Goal: Transaction & Acquisition: Book appointment/travel/reservation

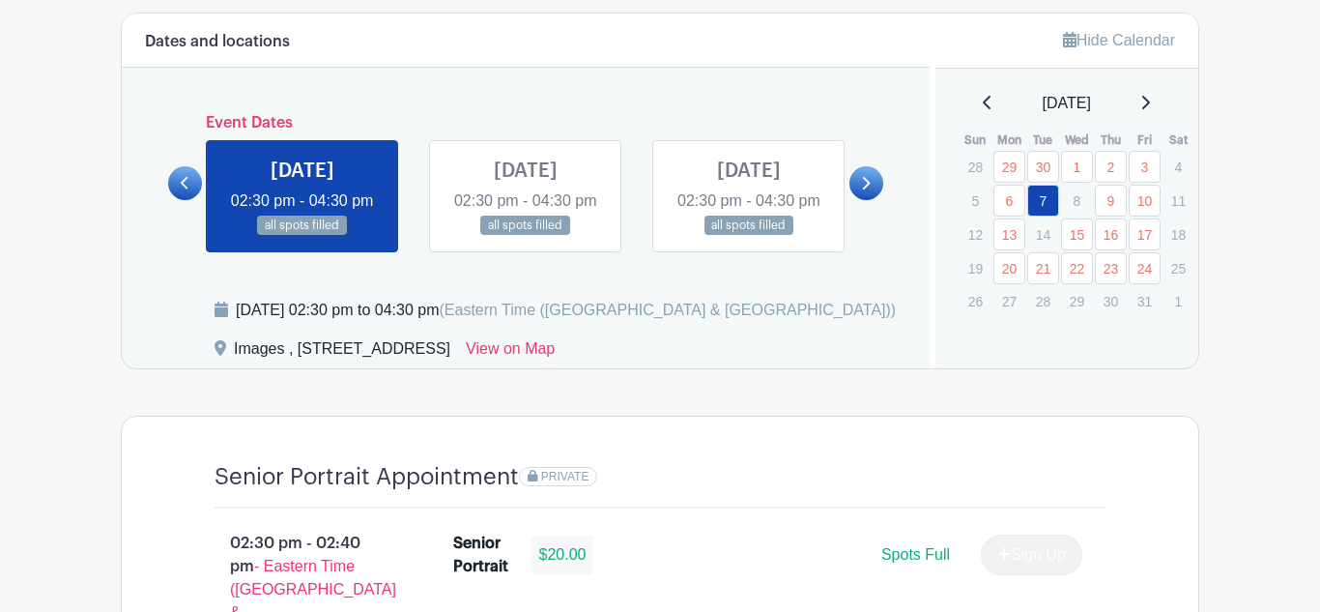
scroll to position [1030, 0]
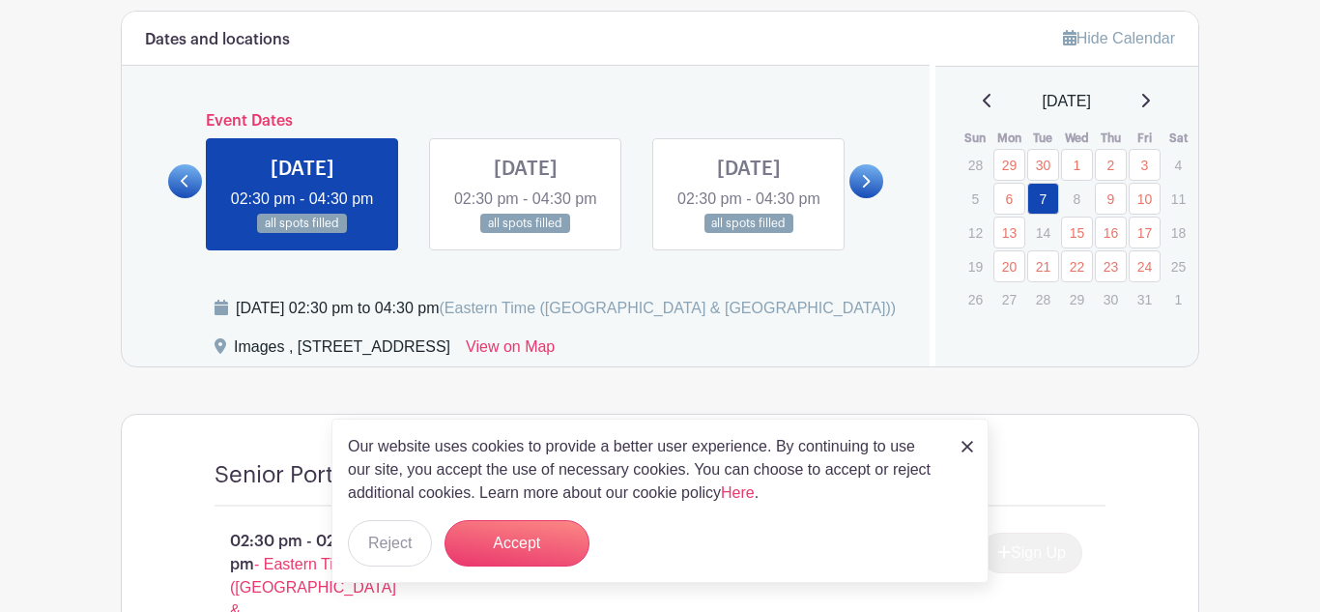
click at [526, 234] on link at bounding box center [526, 234] width 0 height 0
click at [749, 234] on link at bounding box center [749, 234] width 0 height 0
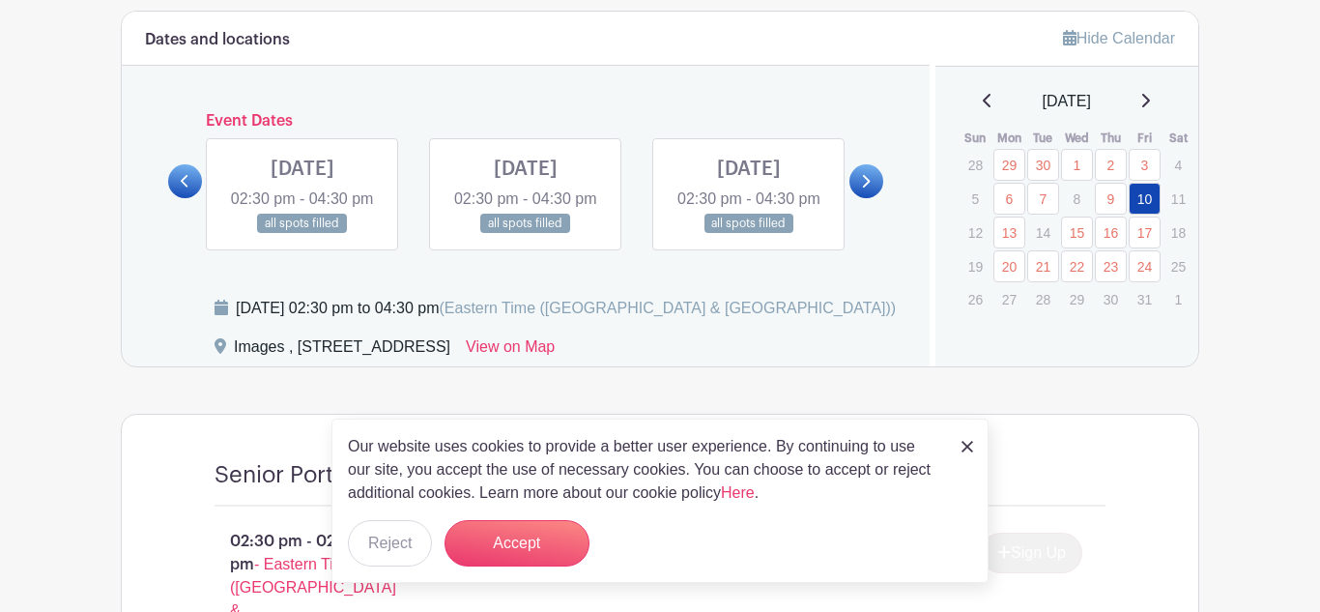
click at [855, 191] on link at bounding box center [867, 181] width 34 height 34
click at [183, 198] on link at bounding box center [185, 181] width 34 height 34
click at [500, 553] on button "Accept" at bounding box center [517, 543] width 145 height 46
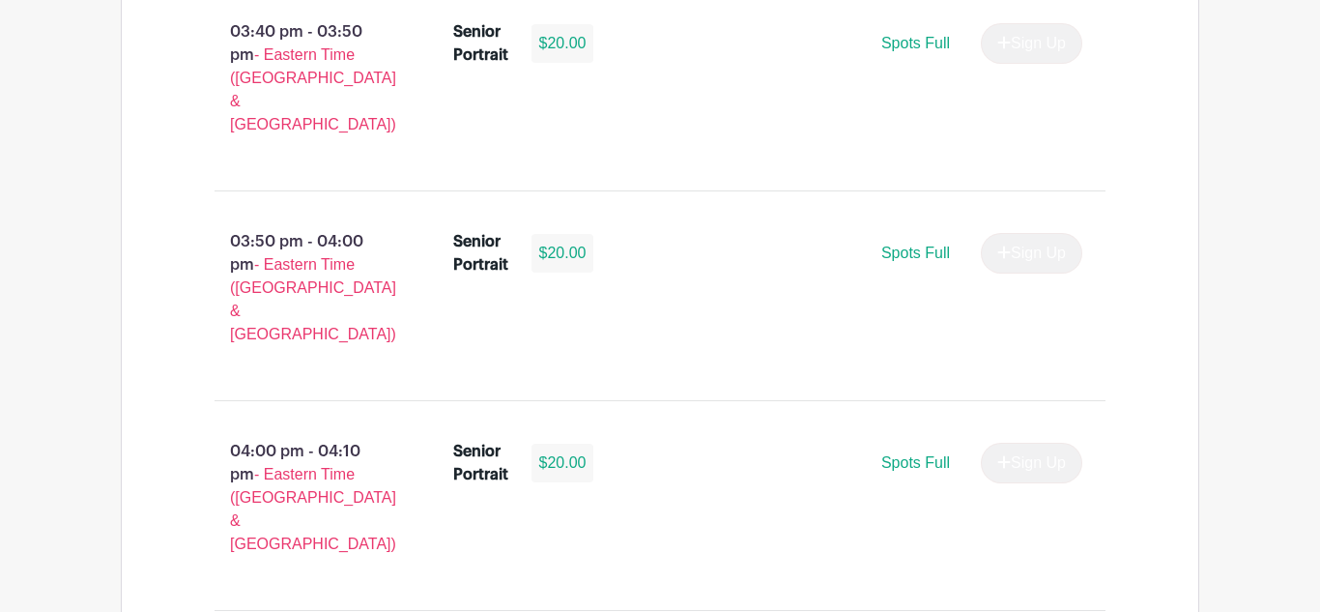
scroll to position [3007, 0]
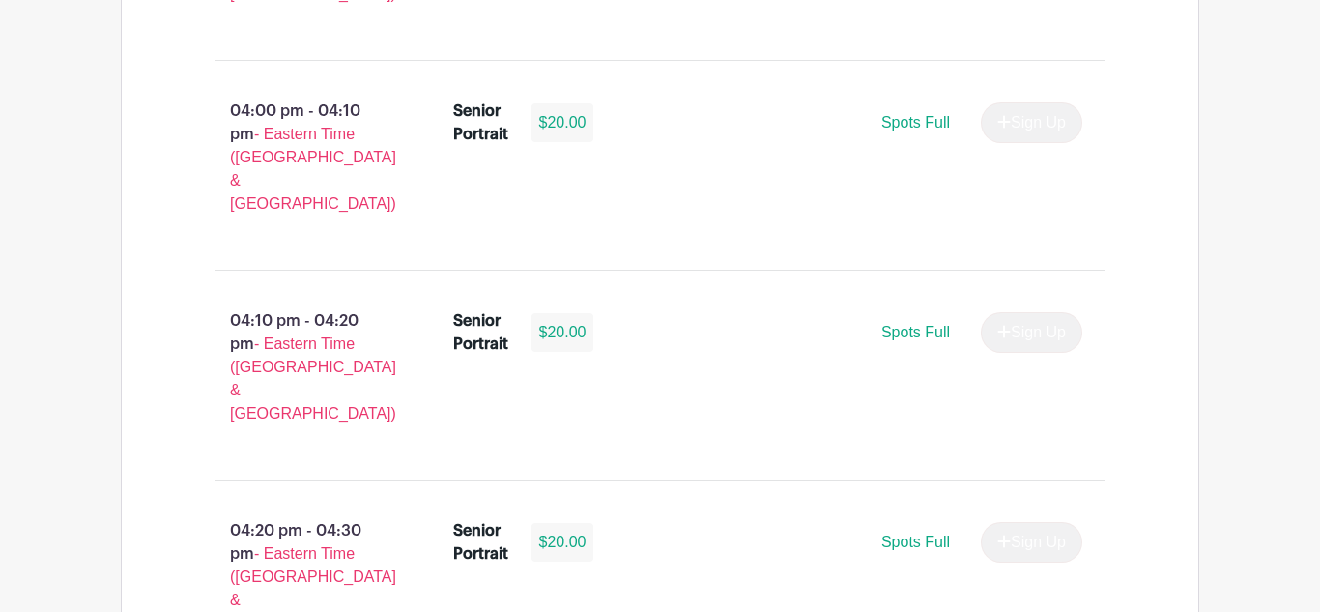
scroll to position [3347, 0]
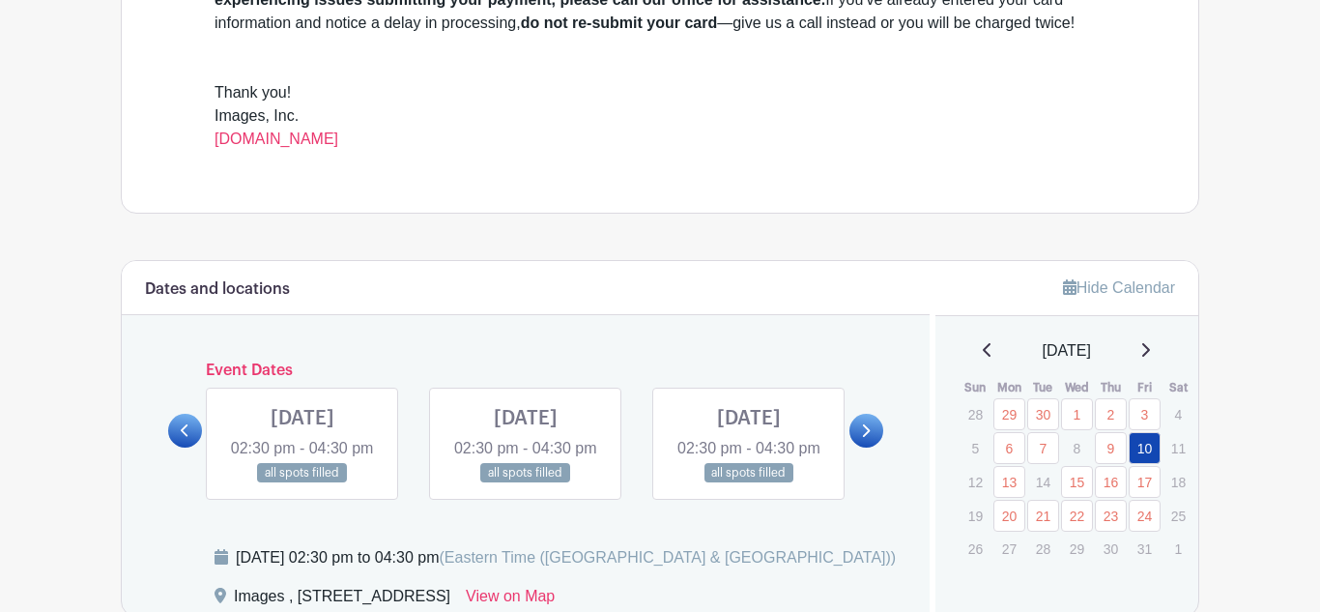
scroll to position [0, 0]
